Goal: Transaction & Acquisition: Purchase product/service

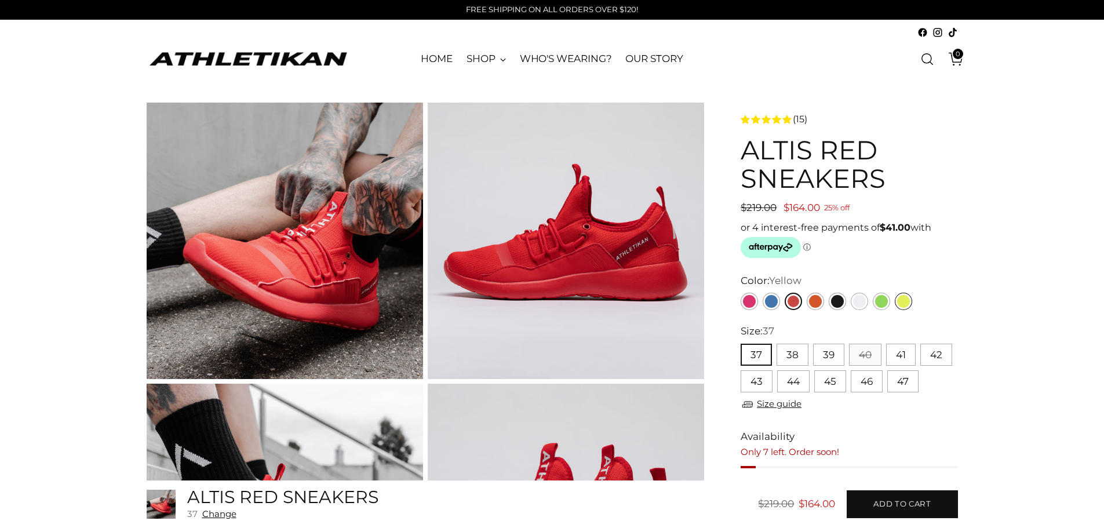
click at [900, 300] on link "Yellow" at bounding box center [903, 301] width 17 height 17
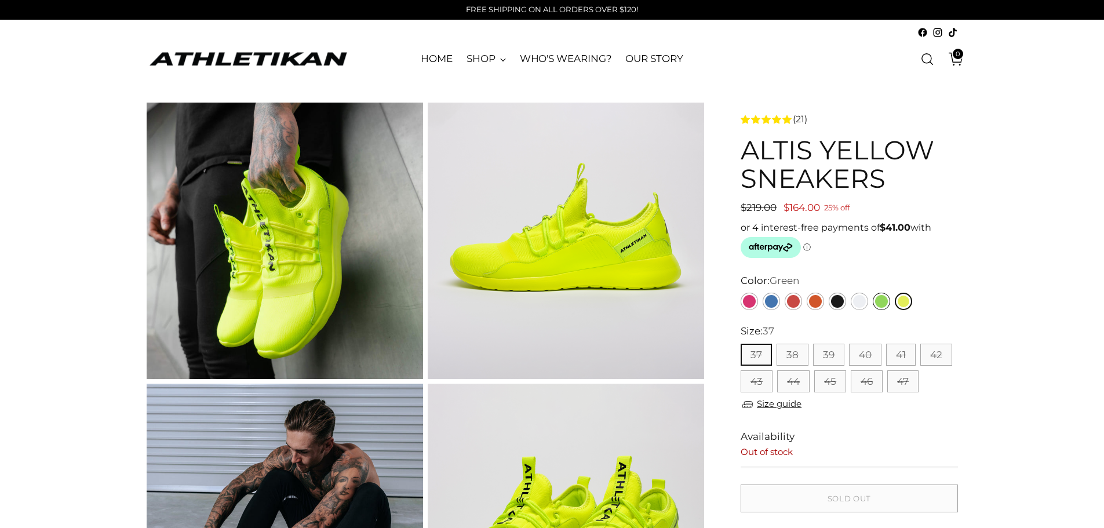
click at [881, 305] on link "Green" at bounding box center [881, 301] width 17 height 17
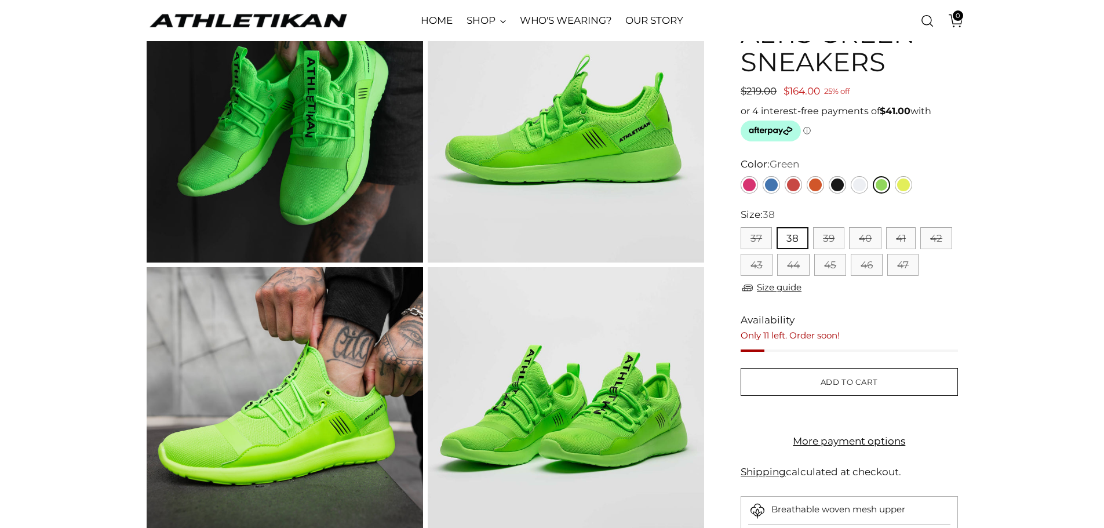
scroll to position [116, 0]
click at [840, 185] on link "Black" at bounding box center [837, 185] width 17 height 17
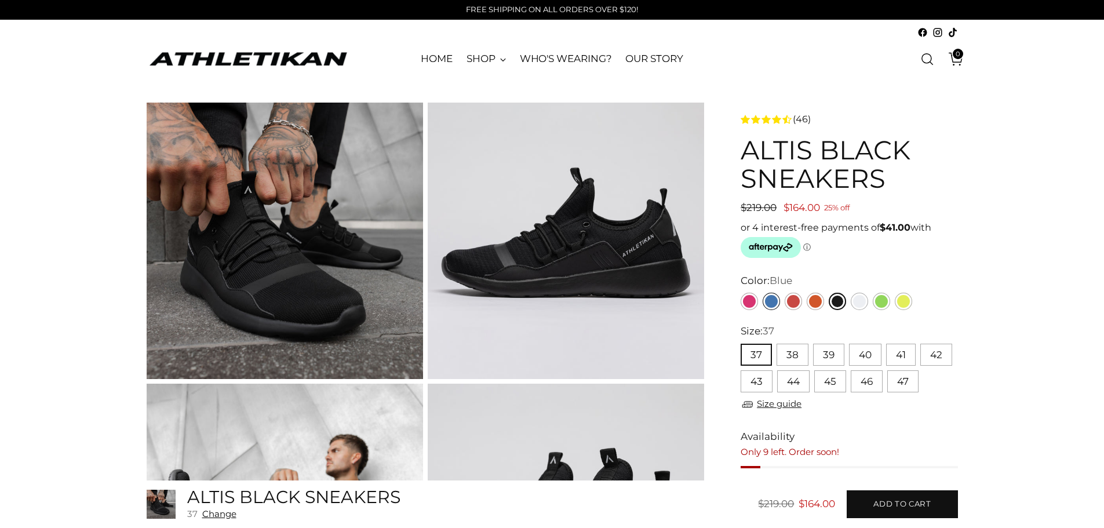
click at [767, 301] on link "Blue" at bounding box center [771, 301] width 17 height 17
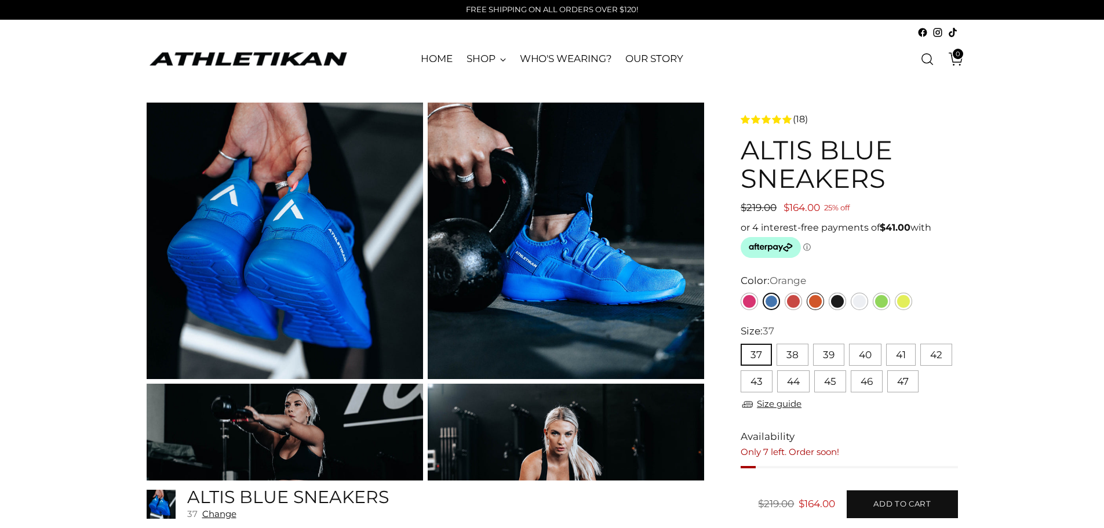
click at [819, 298] on link "Orange" at bounding box center [815, 301] width 17 height 17
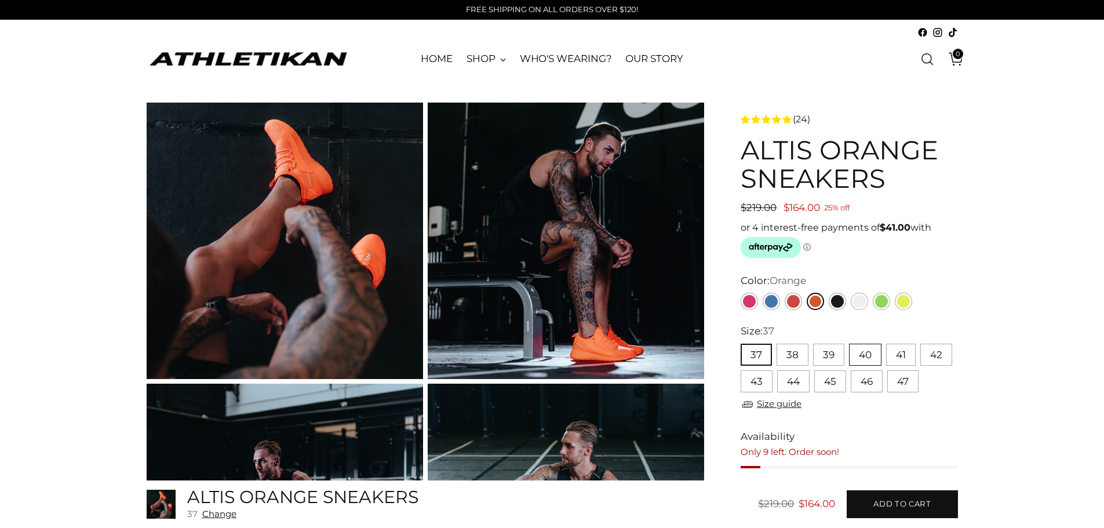
click at [867, 353] on button "40" at bounding box center [865, 355] width 32 height 22
